Goal: Task Accomplishment & Management: Complete application form

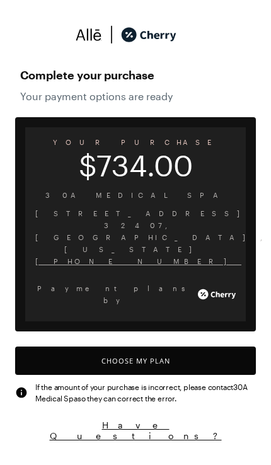
click at [187, 346] on button "Choose My Plan" at bounding box center [135, 360] width 241 height 28
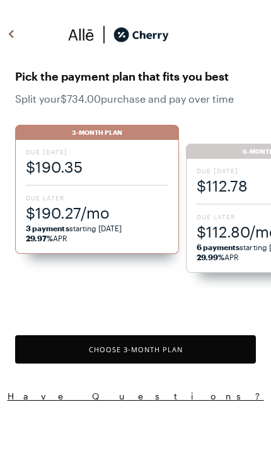
click at [129, 209] on span "$190.27/mo" at bounding box center [97, 212] width 142 height 21
click at [140, 226] on span "3 payments starting [DATE] 29.97% APR" at bounding box center [97, 233] width 142 height 20
click at [208, 345] on button "Choose 3 -Month Plan" at bounding box center [135, 349] width 241 height 28
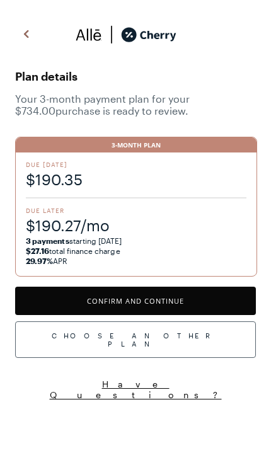
click at [210, 299] on button "Confirm and Continue" at bounding box center [135, 301] width 241 height 28
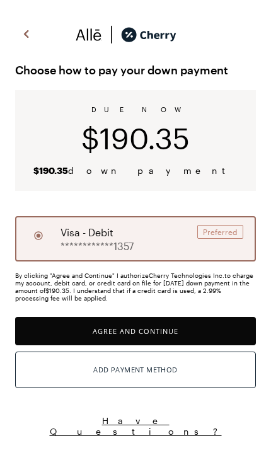
click at [205, 374] on button "Add Payment Method" at bounding box center [135, 369] width 241 height 37
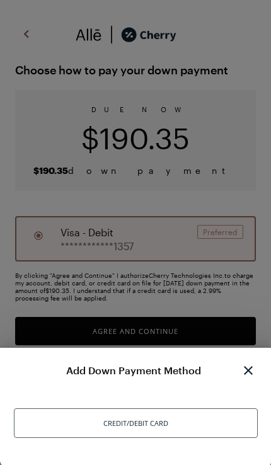
click at [198, 427] on div "Credit/Debit Card" at bounding box center [136, 423] width 244 height 30
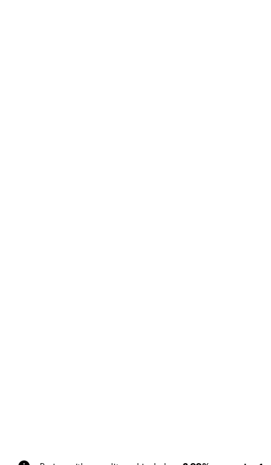
scroll to position [52, 0]
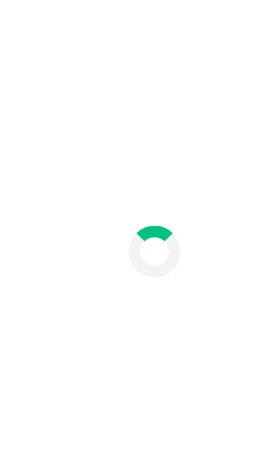
scroll to position [30, 0]
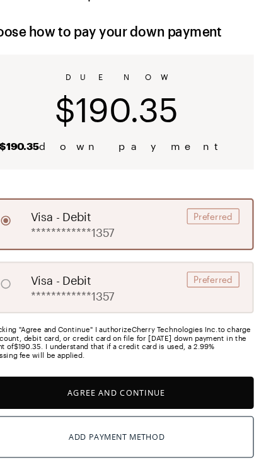
click at [160, 352] on button "Agree and Continue" at bounding box center [135, 356] width 241 height 28
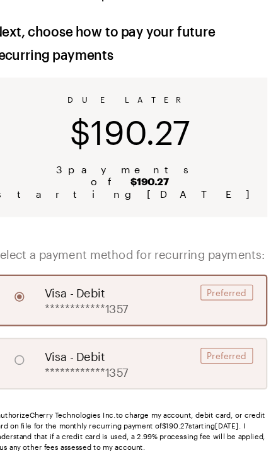
click at [163, 424] on button "Agree and Continue" at bounding box center [135, 438] width 241 height 28
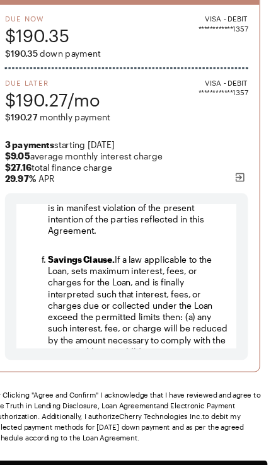
scroll to position [136, 0]
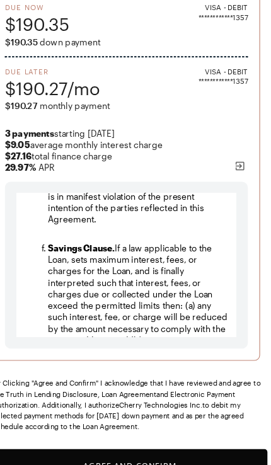
click at [153, 407] on button "Agree and Confirm" at bounding box center [135, 420] width 241 height 28
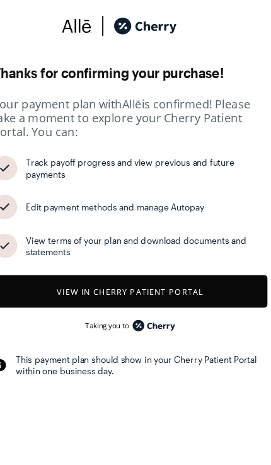
click at [199, 256] on button "View in Cherry patient portal" at bounding box center [135, 267] width 241 height 28
